Goal: Task Accomplishment & Management: Use online tool/utility

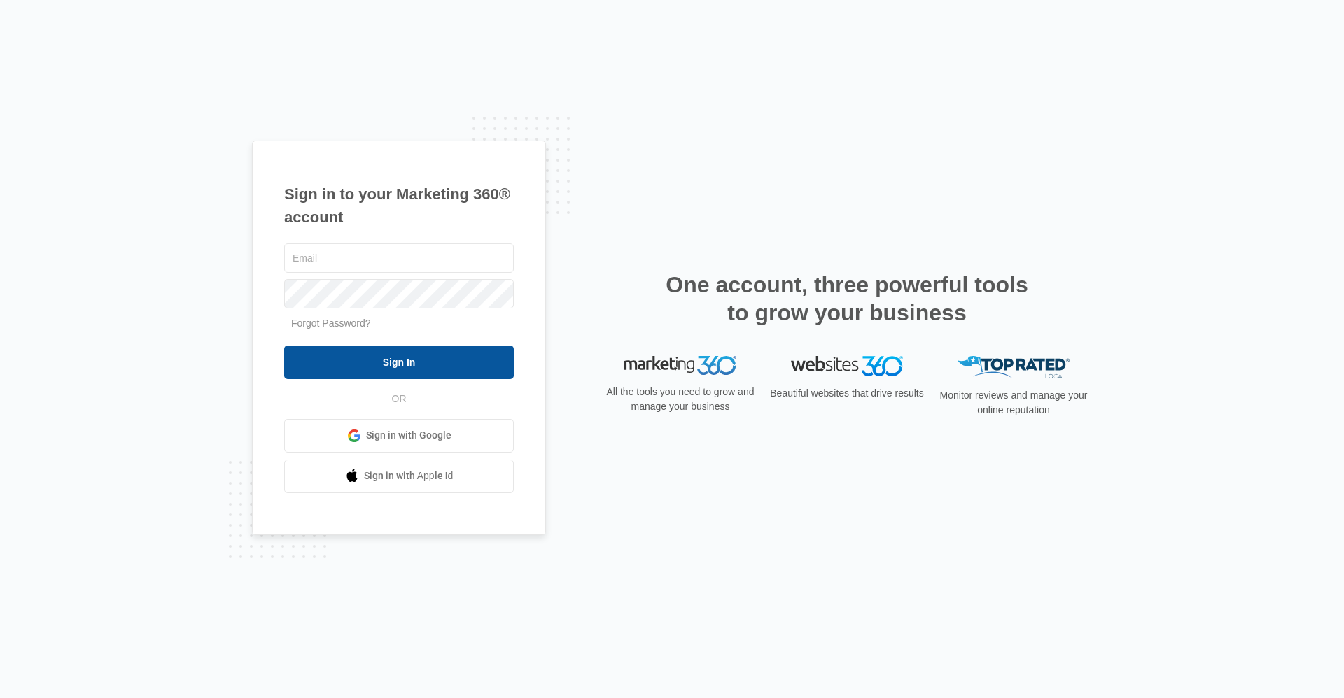
type input "[EMAIL_ADDRESS][DOMAIN_NAME]"
click at [426, 370] on input "Sign In" at bounding box center [399, 363] width 230 height 34
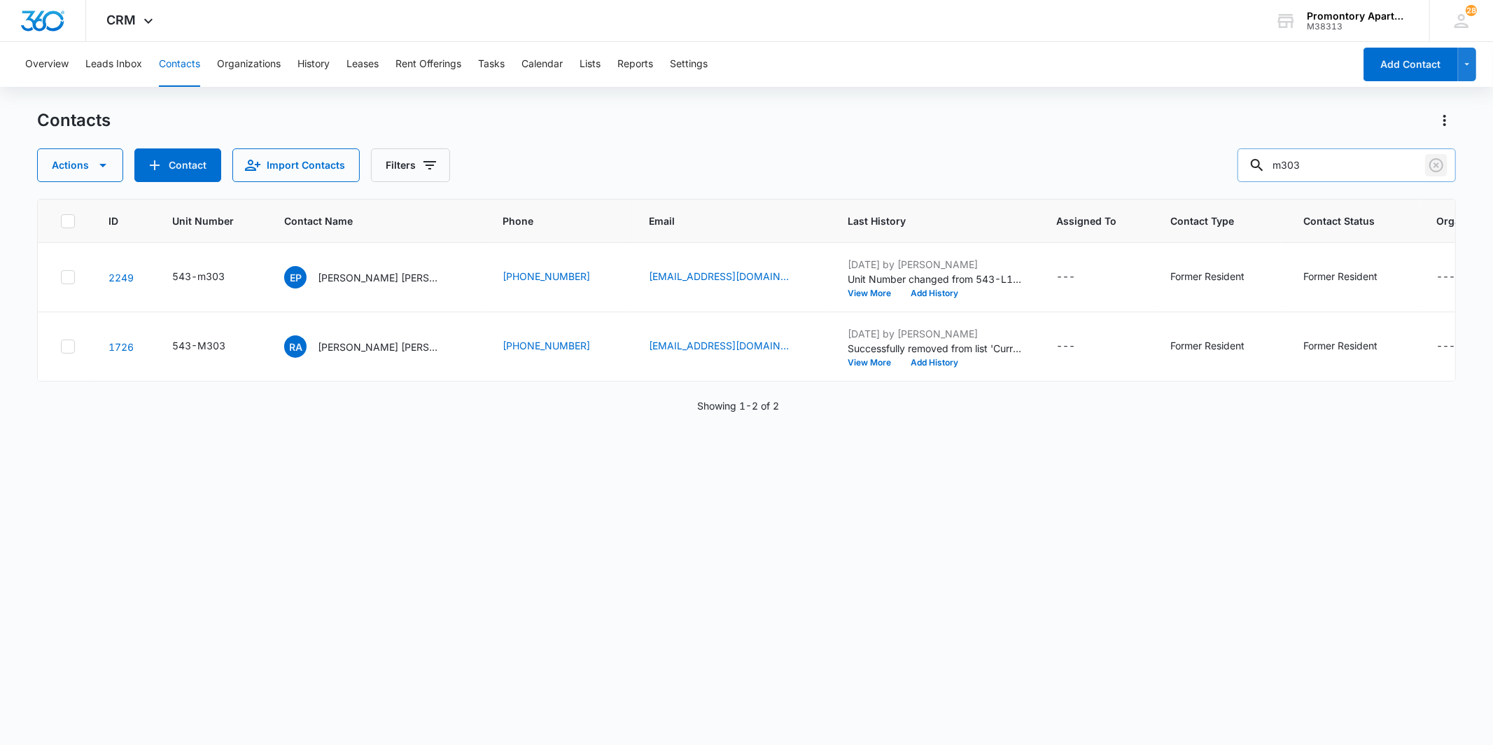
click at [1442, 170] on icon "Clear" at bounding box center [1436, 165] width 17 height 17
